Goal: Check status

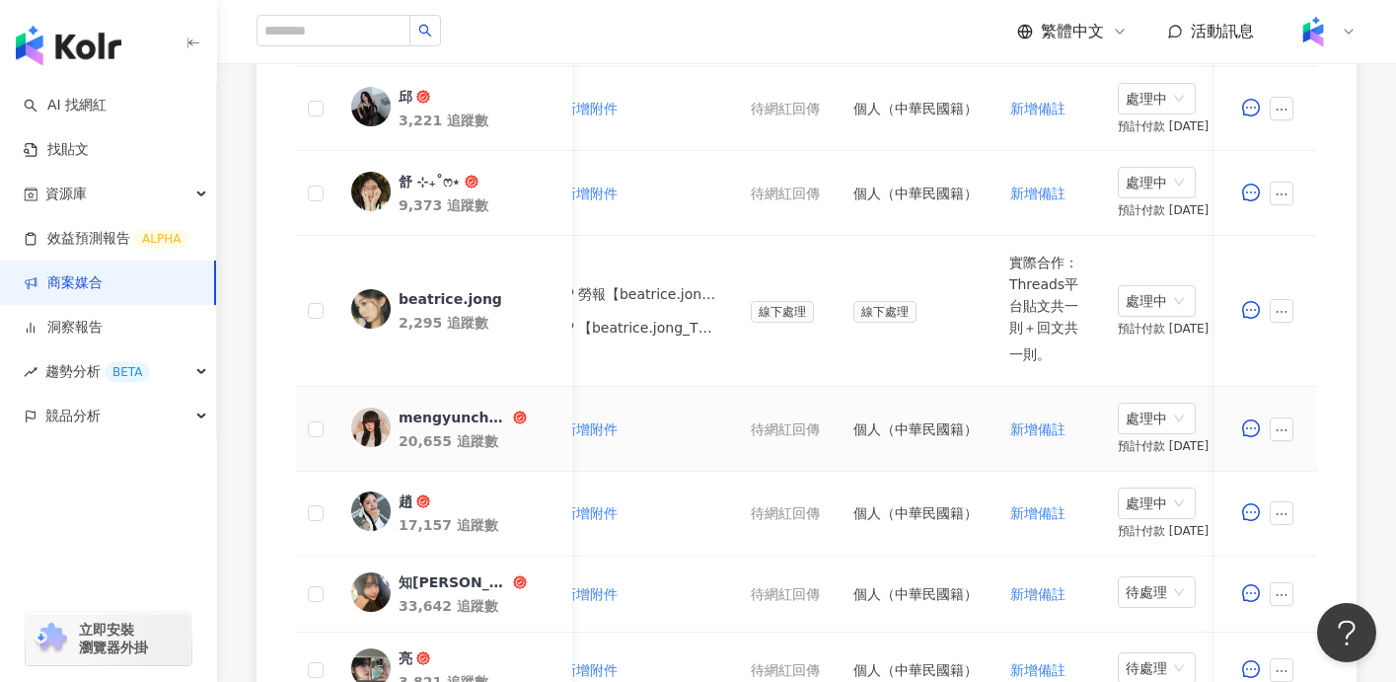
scroll to position [1258, 0]
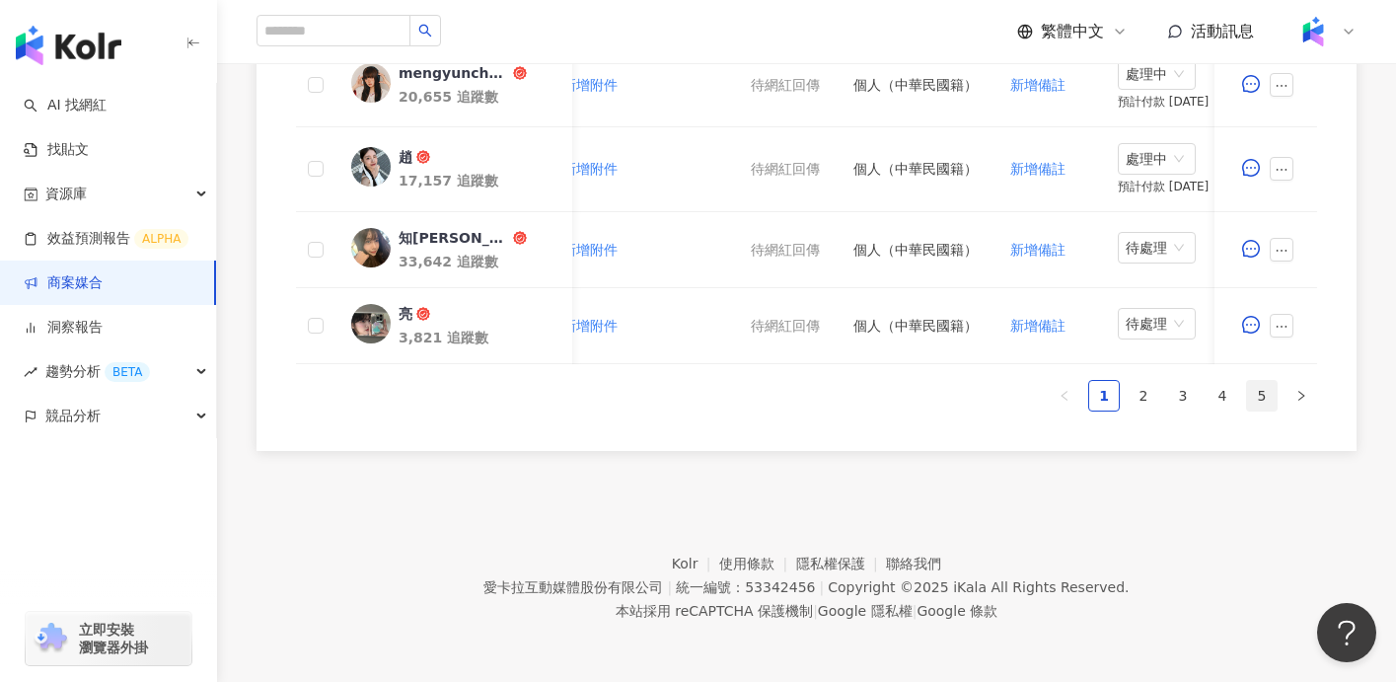
click at [1259, 403] on link "5" at bounding box center [1262, 396] width 30 height 30
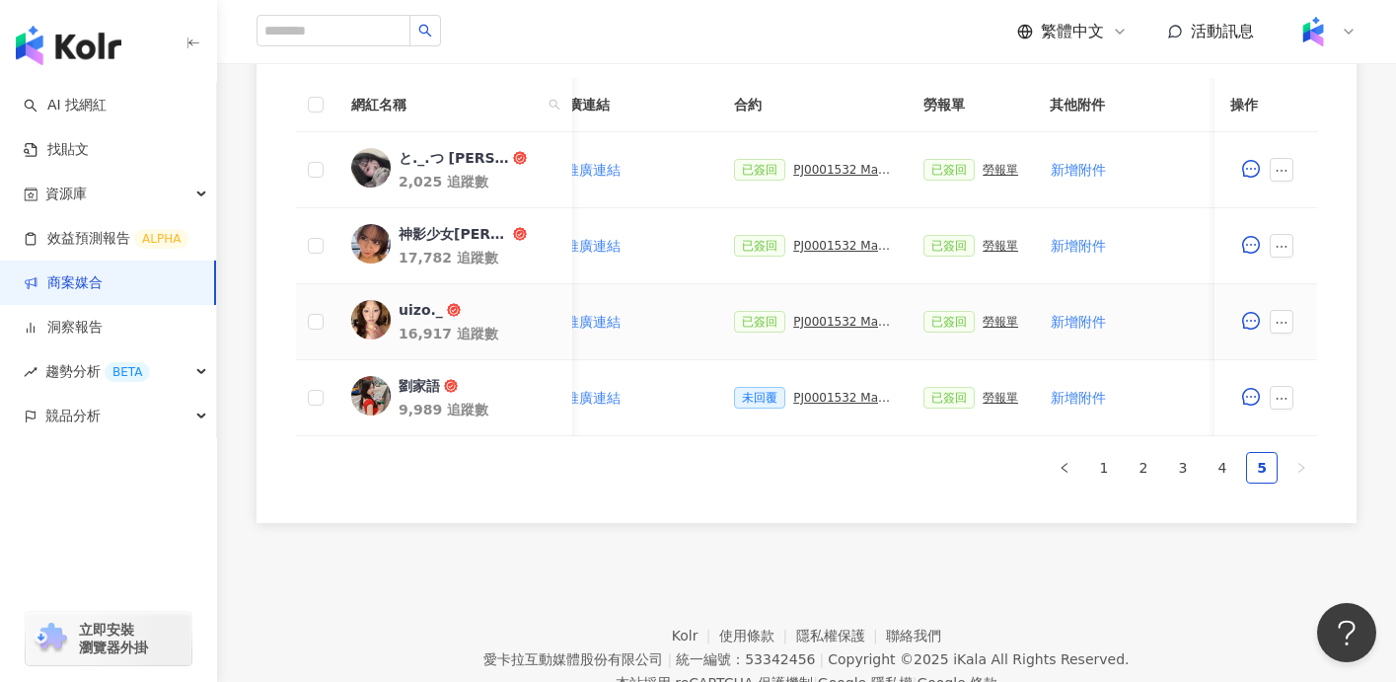
scroll to position [491, 0]
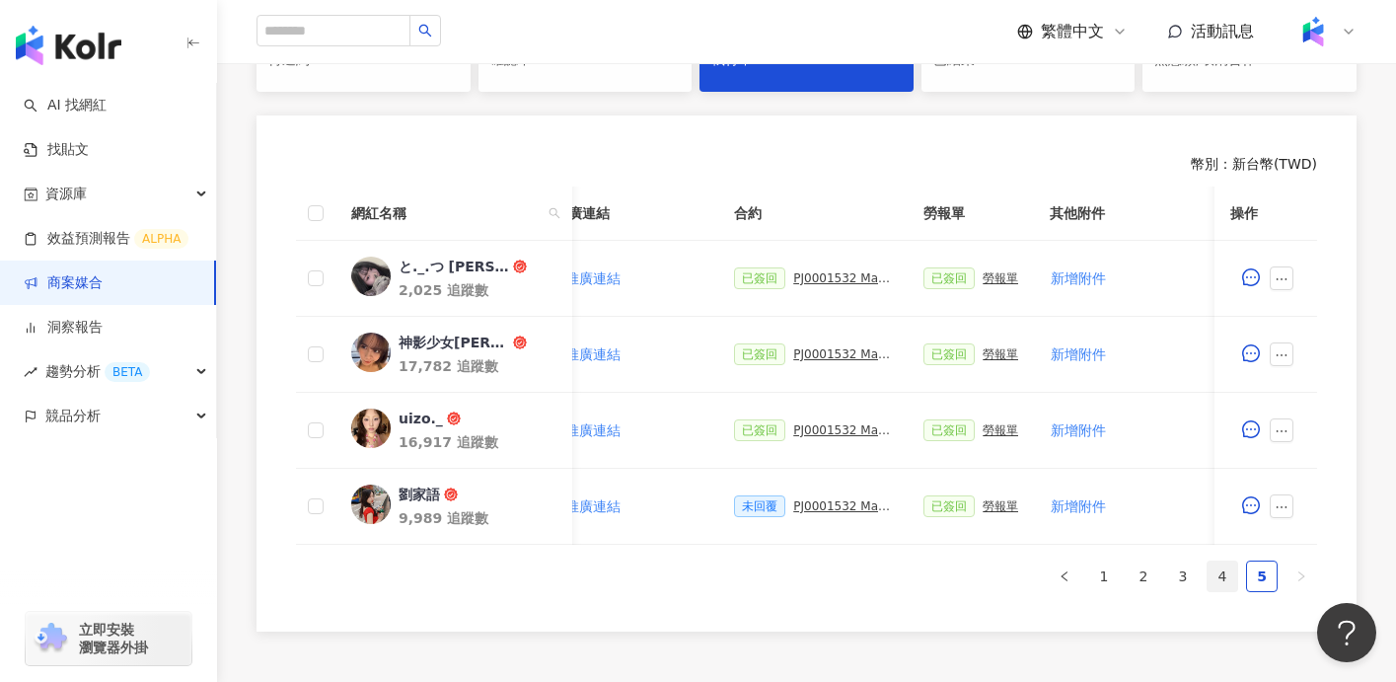
click at [1218, 583] on link "4" at bounding box center [1223, 576] width 30 height 30
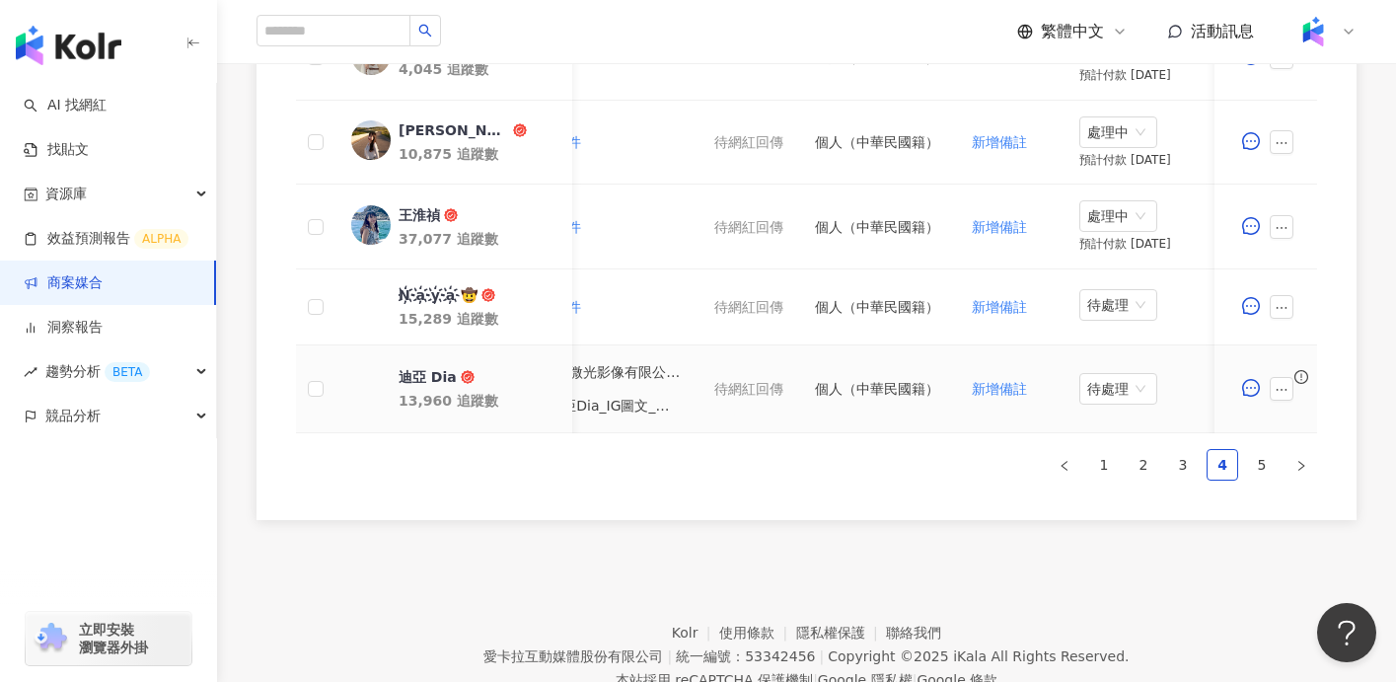
scroll to position [0, 955]
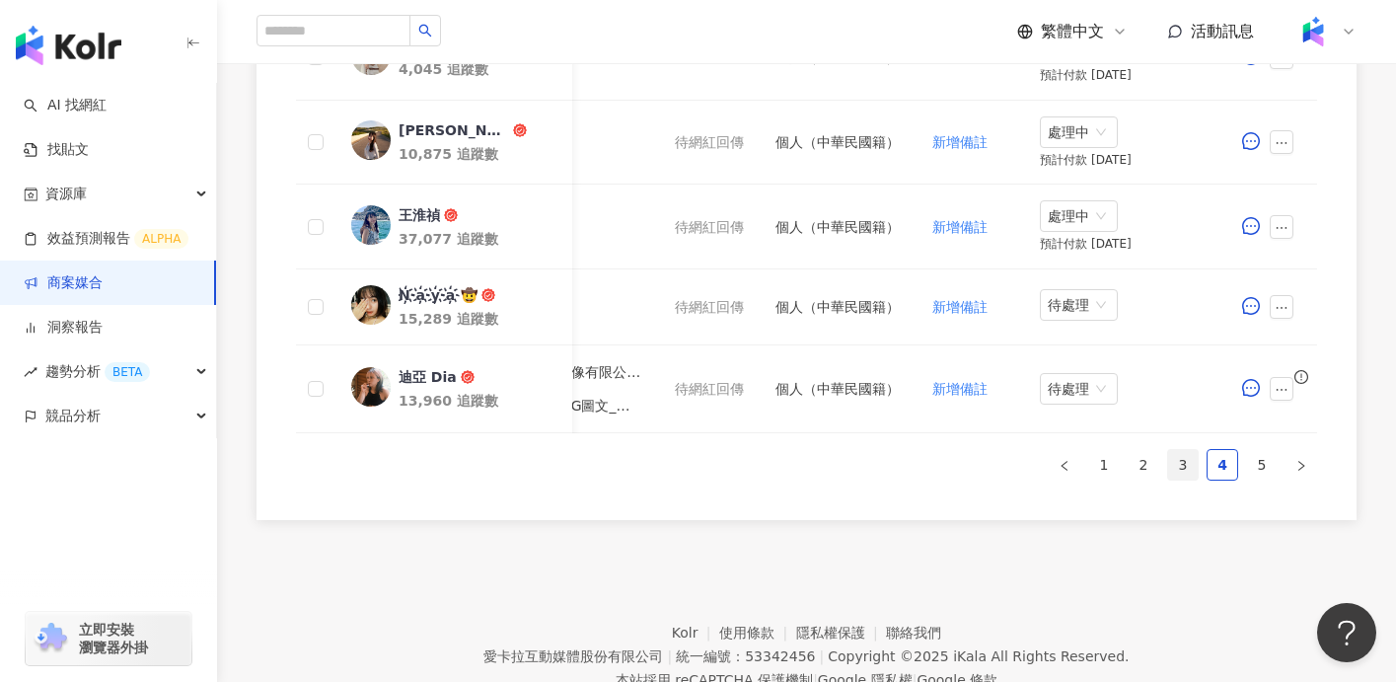
click at [1178, 465] on link "3" at bounding box center [1183, 465] width 30 height 30
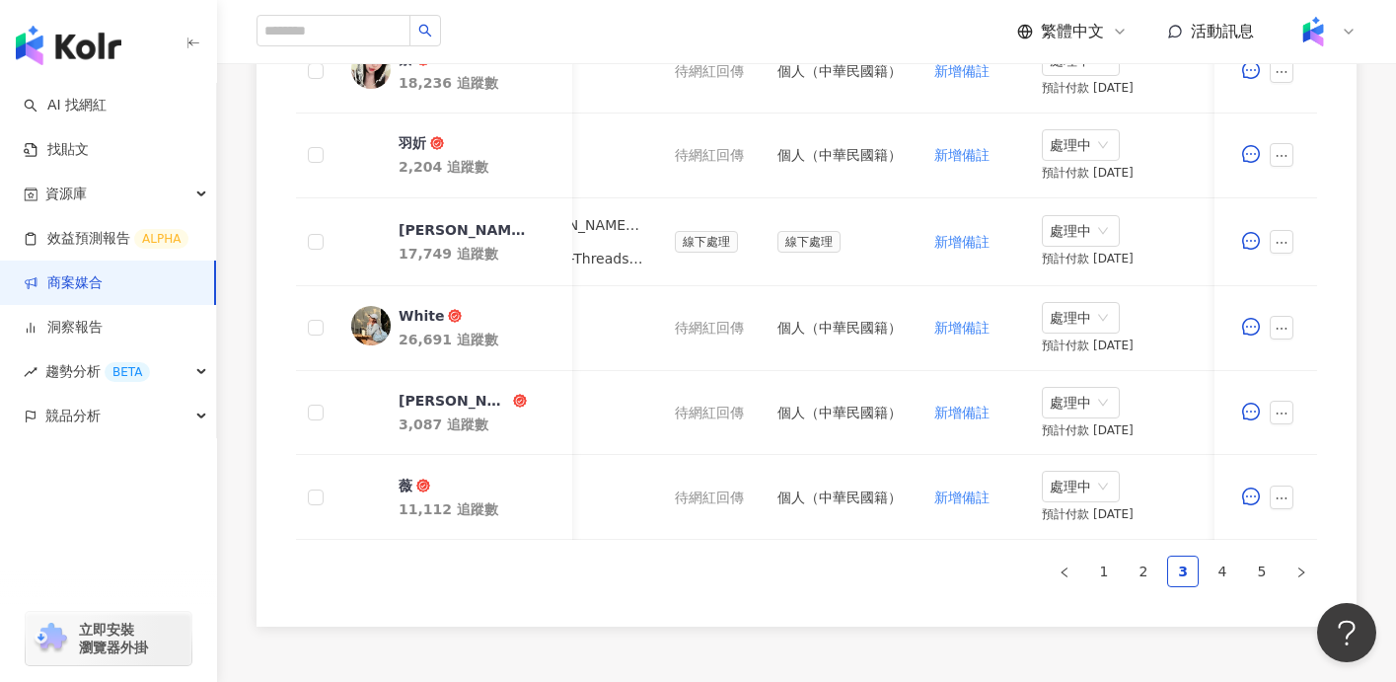
scroll to position [1221, 0]
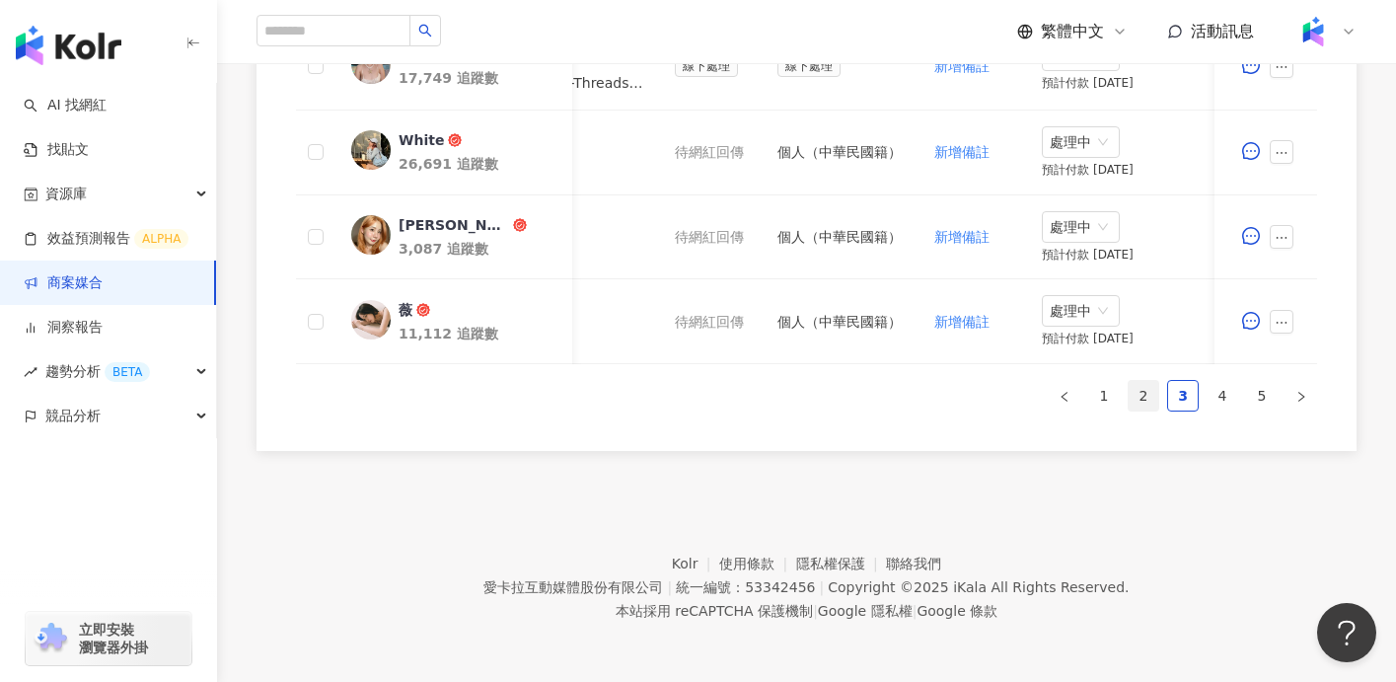
click at [1148, 393] on link "2" at bounding box center [1144, 396] width 30 height 30
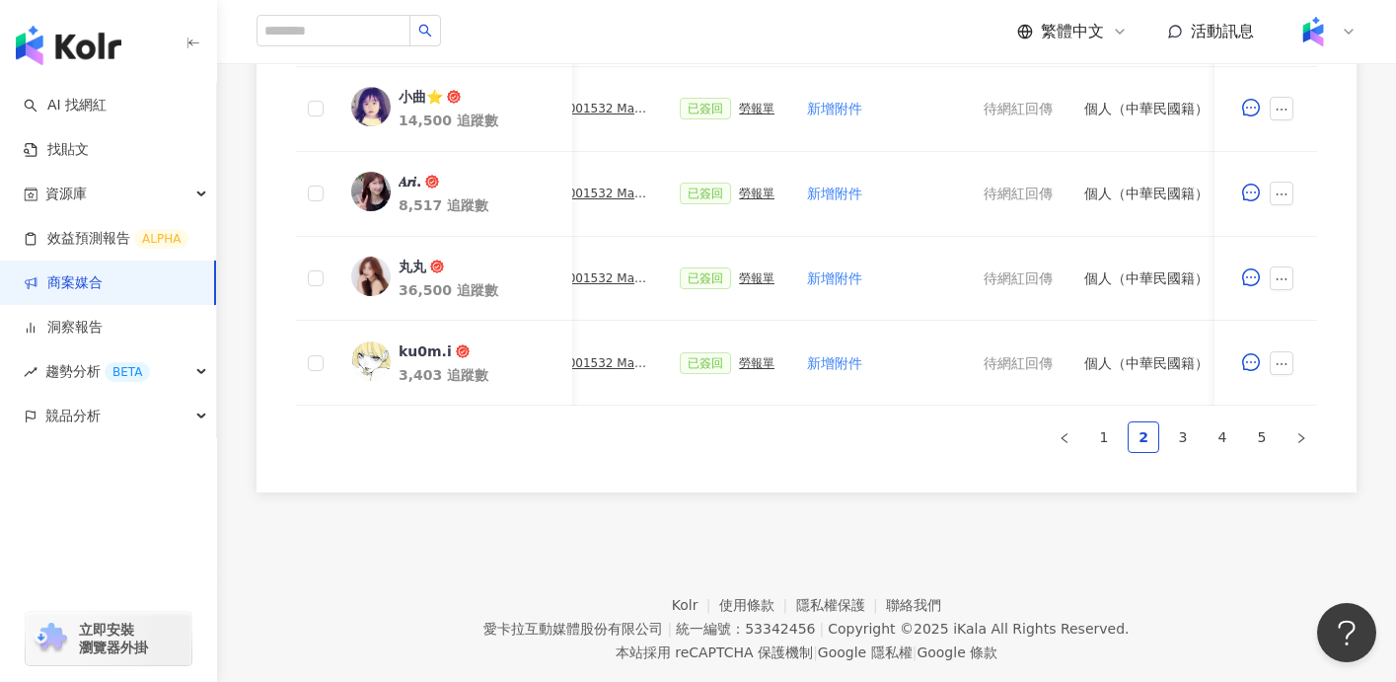
scroll to position [1197, 0]
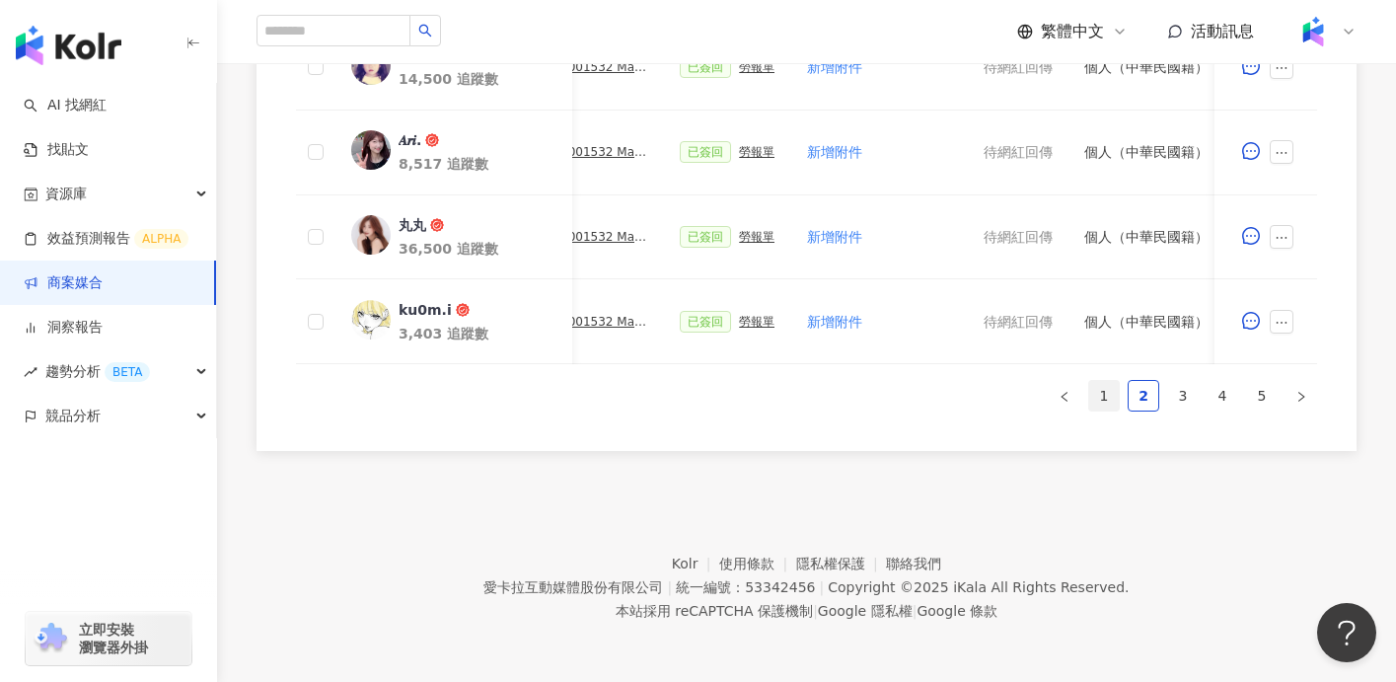
click at [1109, 392] on link "1" at bounding box center [1104, 396] width 30 height 30
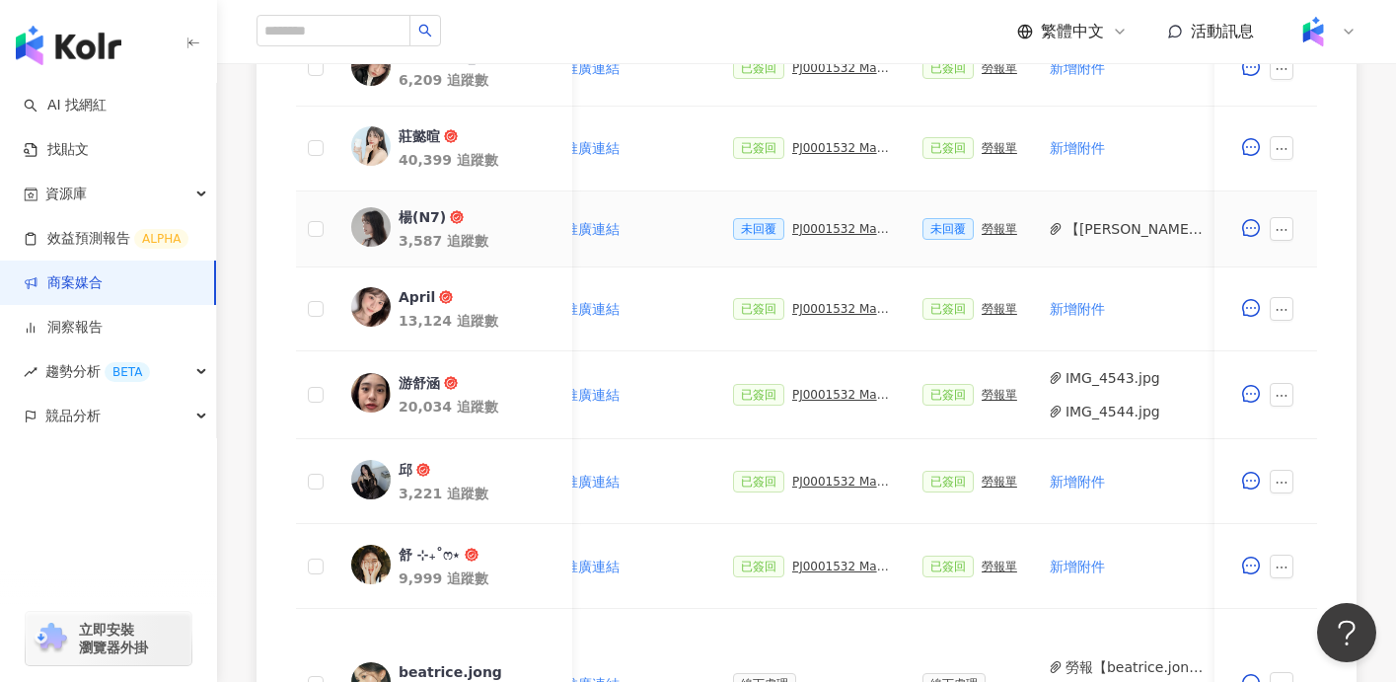
scroll to position [531, 0]
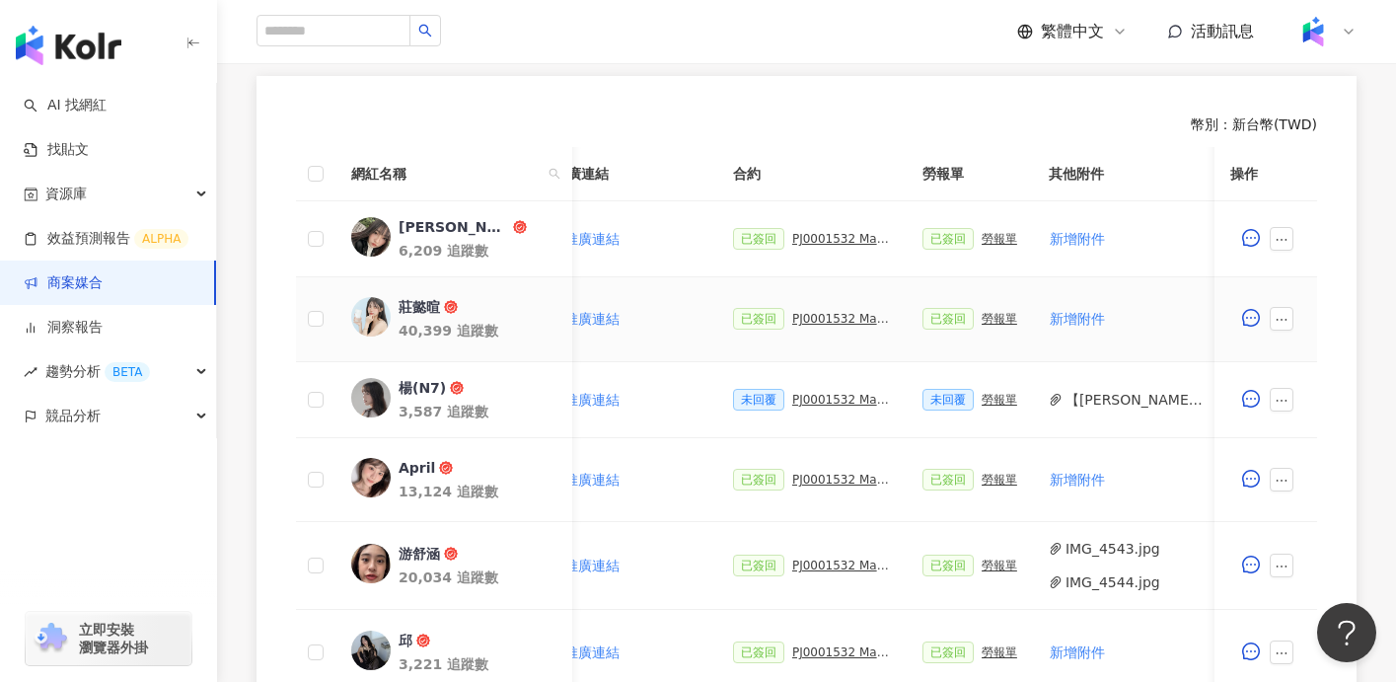
click at [814, 319] on div "PJ0001532 Maybelline_202506_skyhigh_小黑霸眼線液_活動確認單_取消費用" at bounding box center [841, 319] width 99 height 14
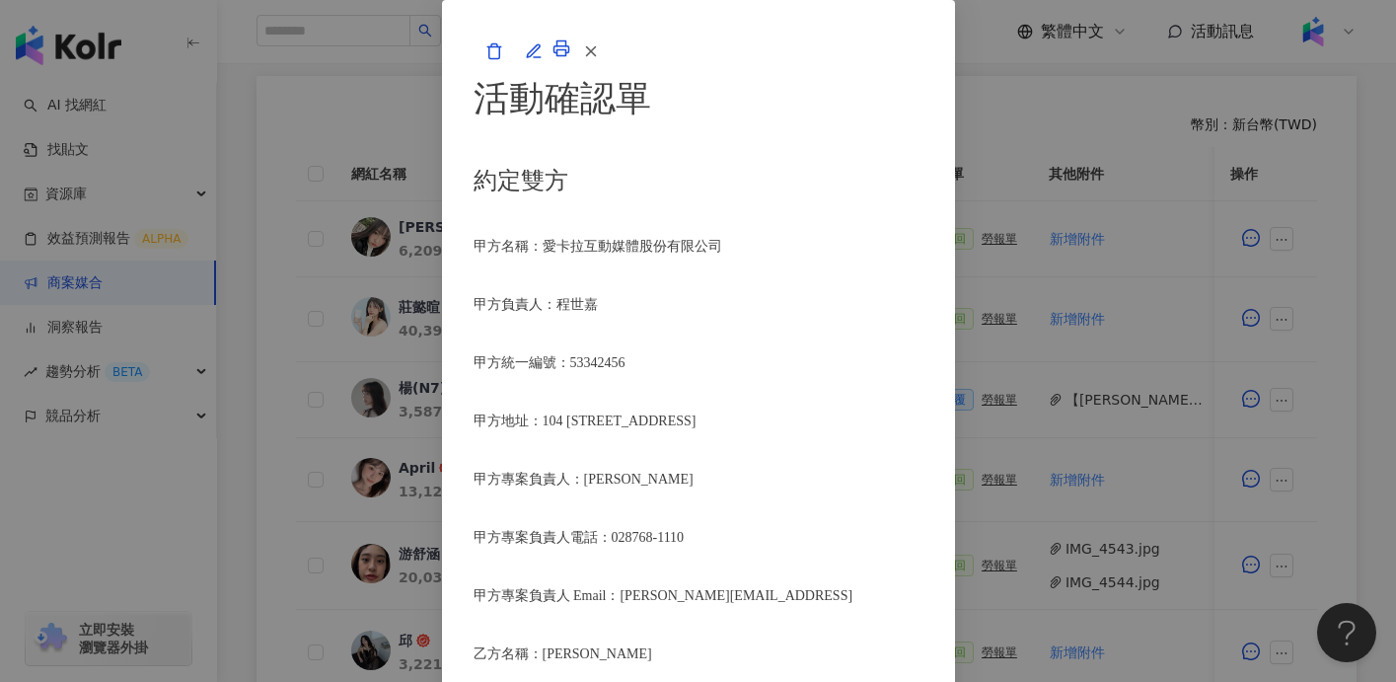
scroll to position [1465, 0]
click at [600, 60] on icon "button" at bounding box center [591, 51] width 18 height 18
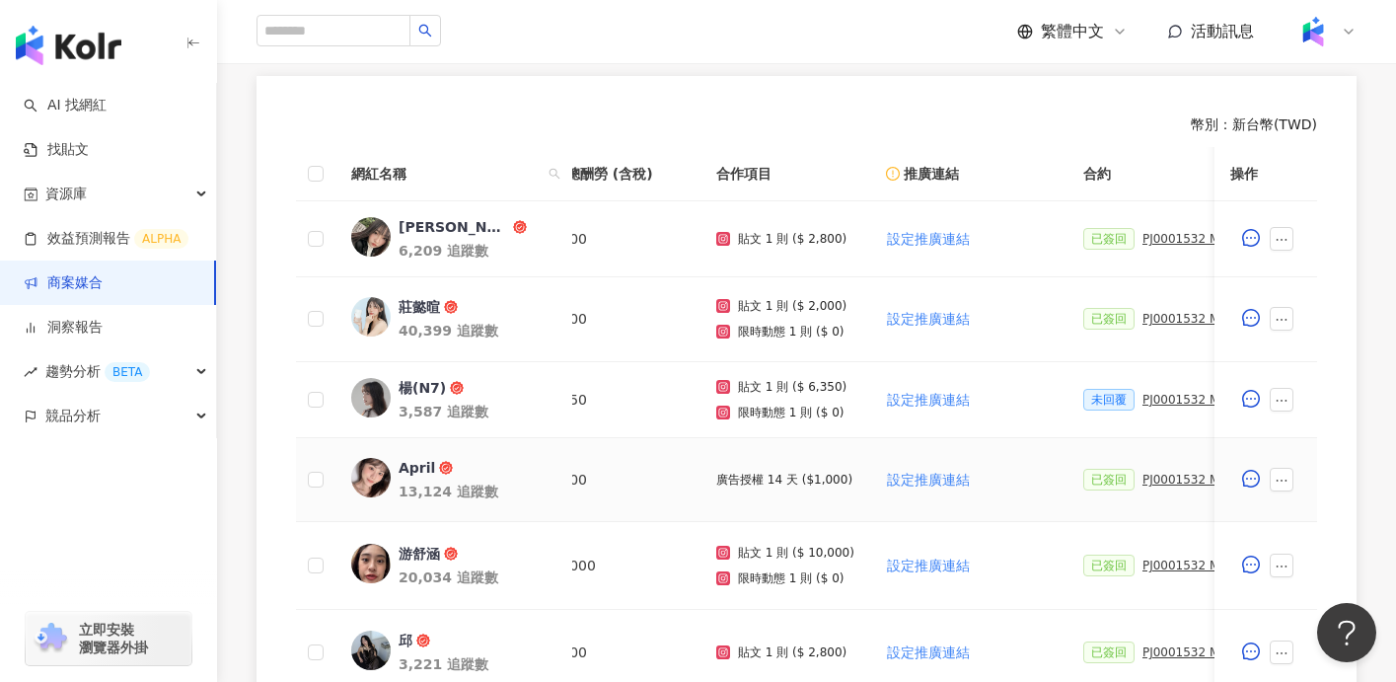
scroll to position [0, 0]
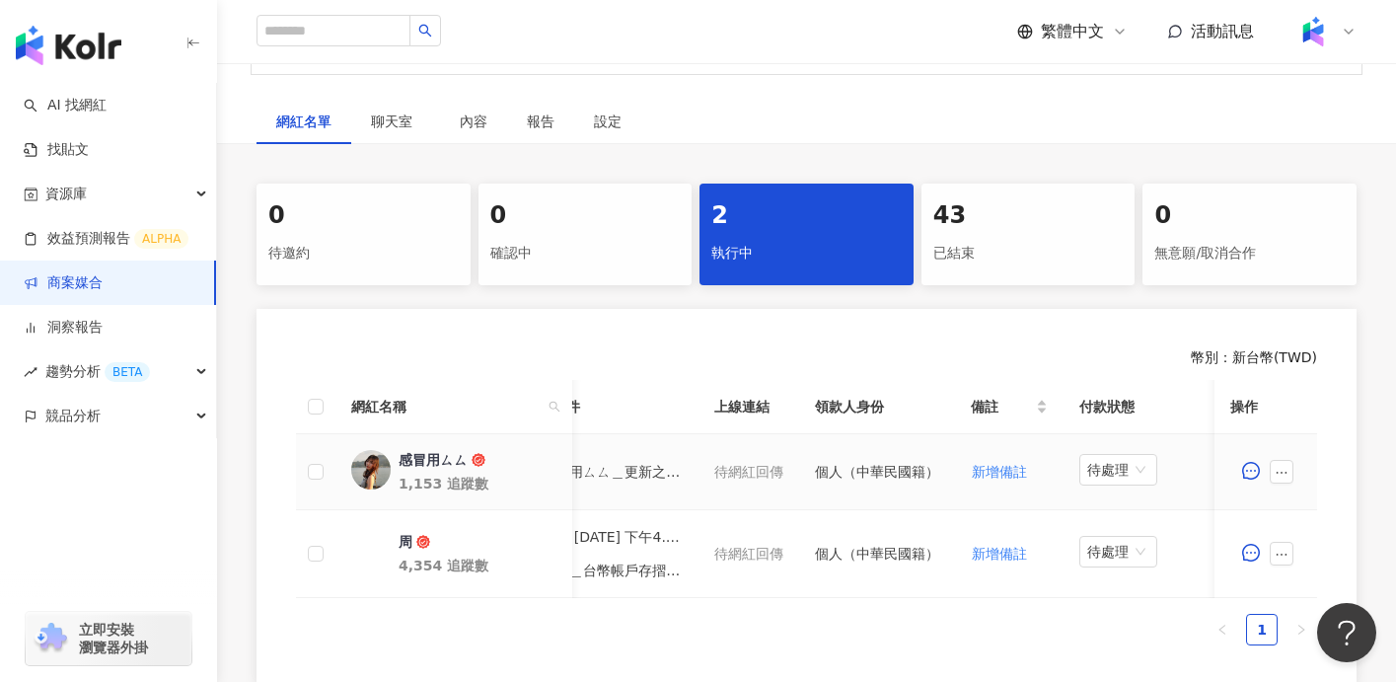
scroll to position [0, 920]
